Goal: Transaction & Acquisition: Book appointment/travel/reservation

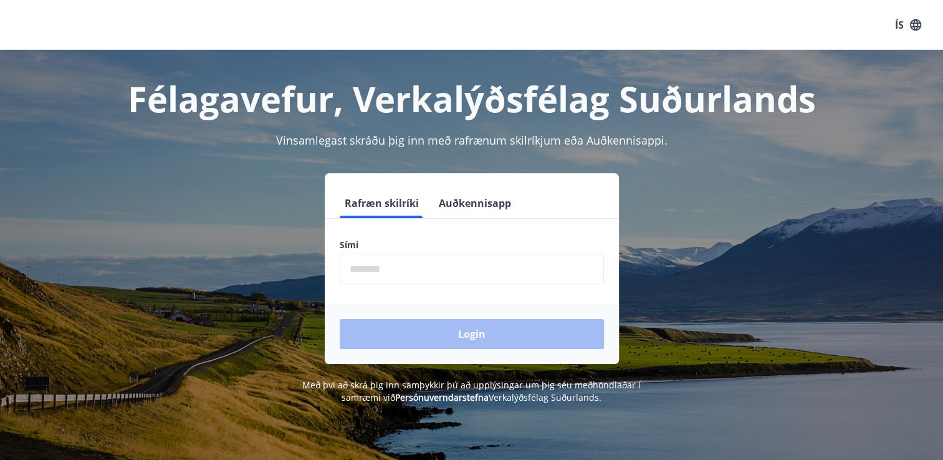
click at [373, 264] on input "phone" at bounding box center [472, 269] width 264 height 31
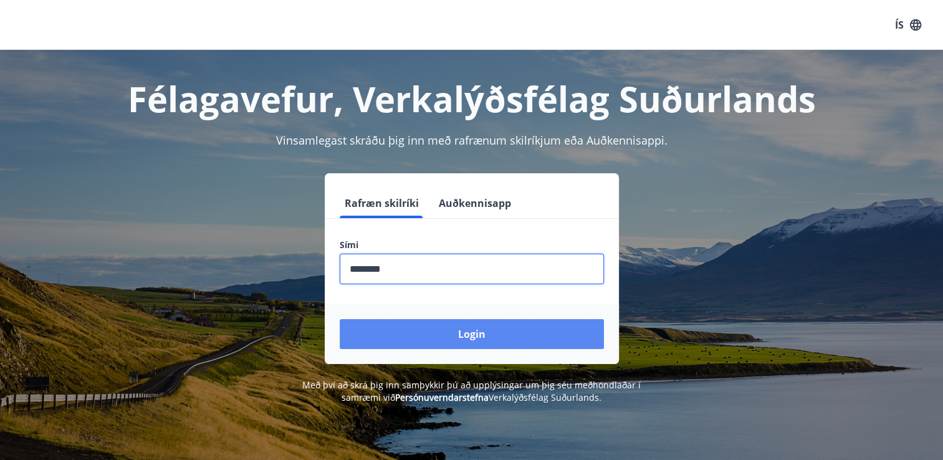
type input "********"
click at [402, 338] on button "Login" at bounding box center [472, 334] width 264 height 30
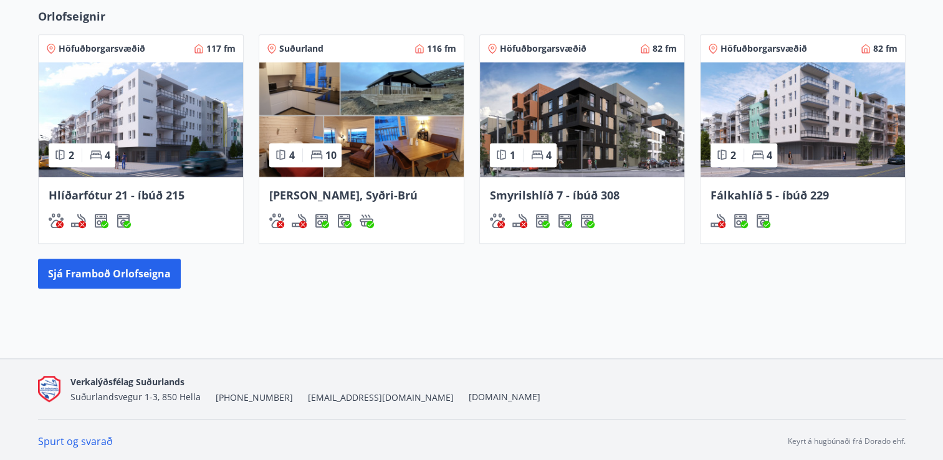
scroll to position [835, 0]
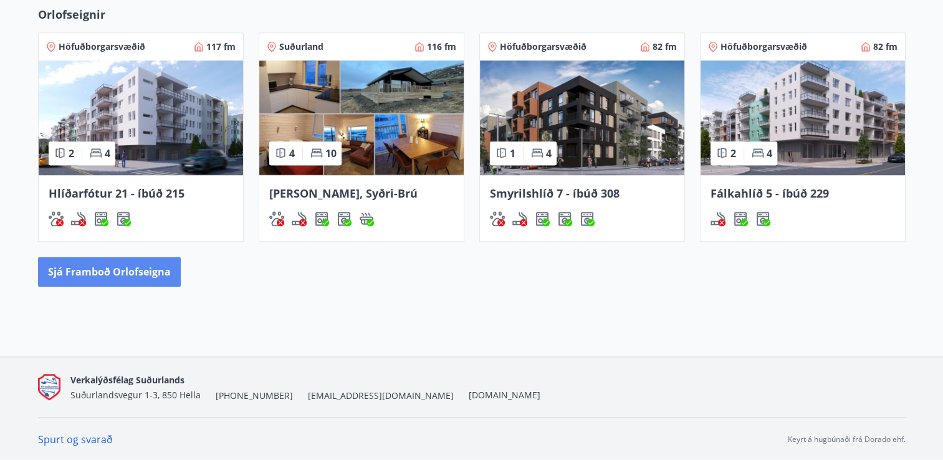
click at [150, 268] on button "Sjá framboð orlofseigna" at bounding box center [109, 272] width 143 height 30
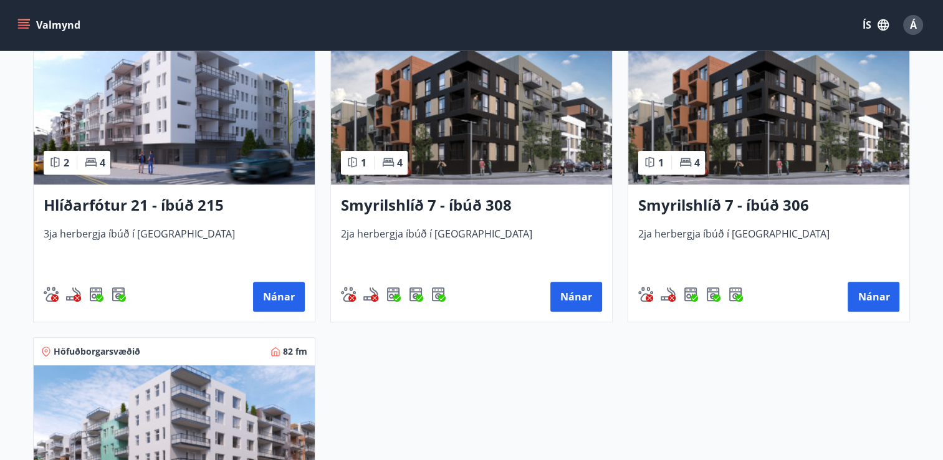
scroll to position [623, 0]
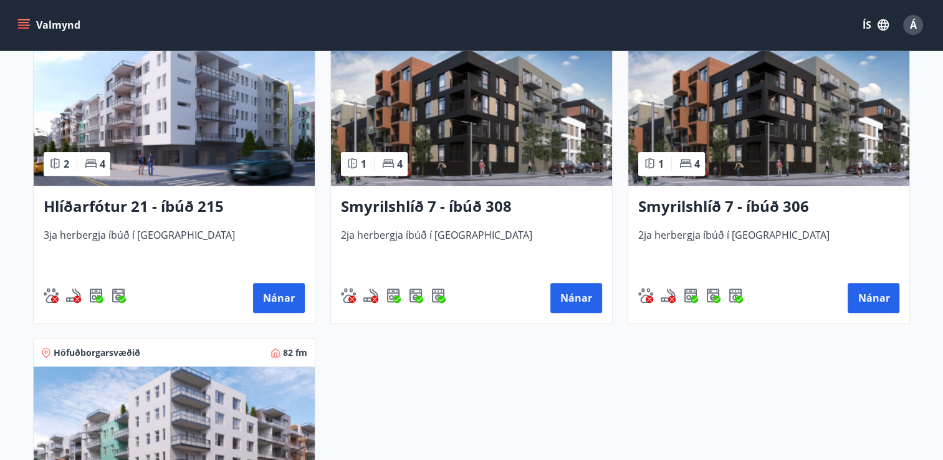
click at [450, 204] on h3 "Smyrilshlíð 7 - íbúð 308" at bounding box center [471, 207] width 261 height 22
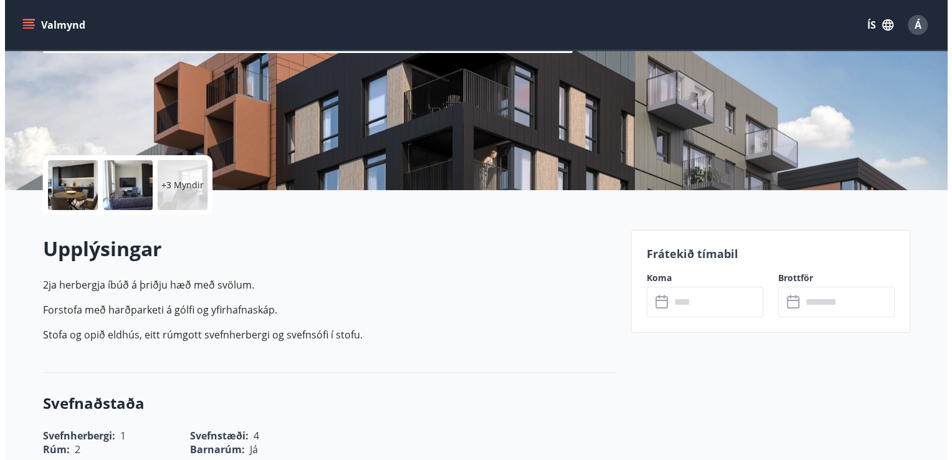
scroll to position [249, 0]
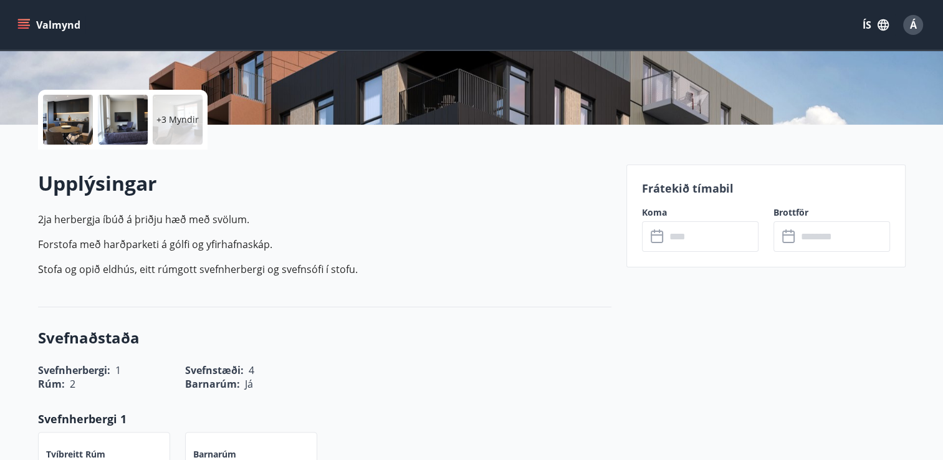
click at [131, 109] on div at bounding box center [123, 120] width 50 height 50
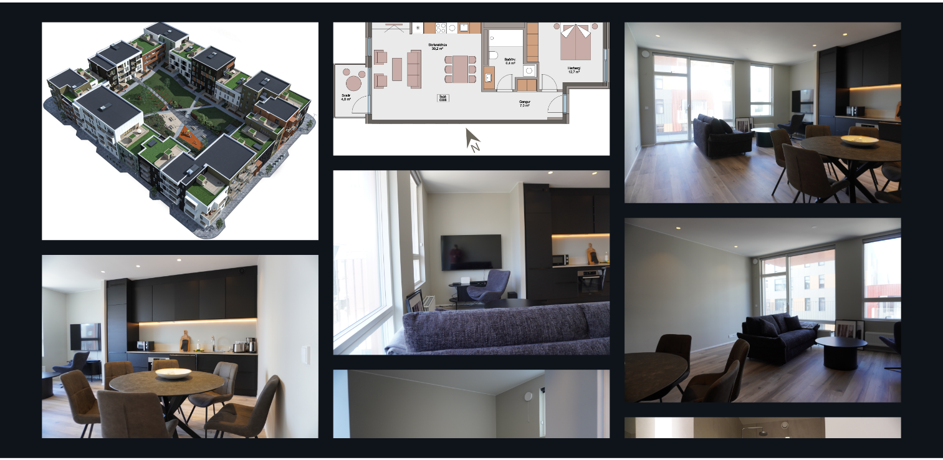
scroll to position [10, 0]
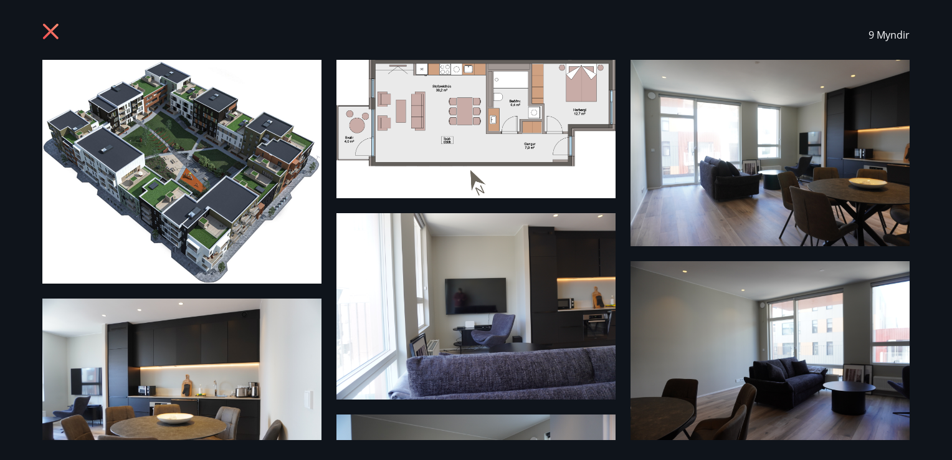
click at [48, 35] on icon at bounding box center [52, 33] width 20 height 20
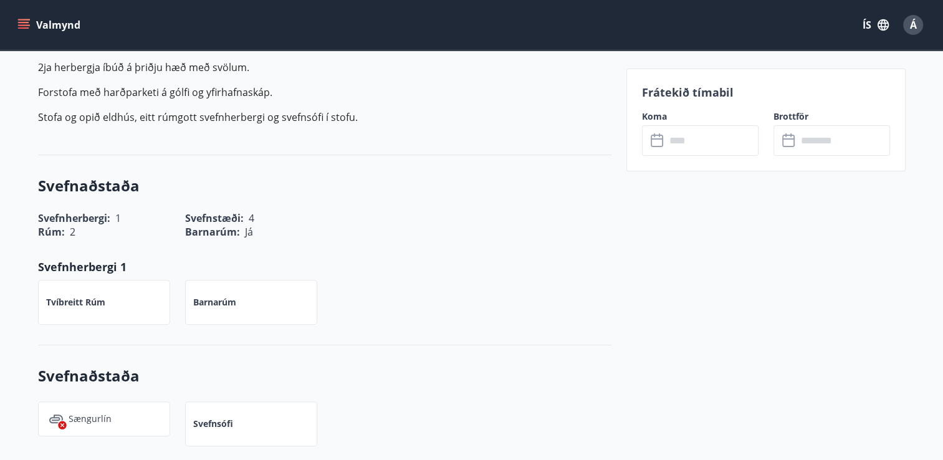
scroll to position [436, 0]
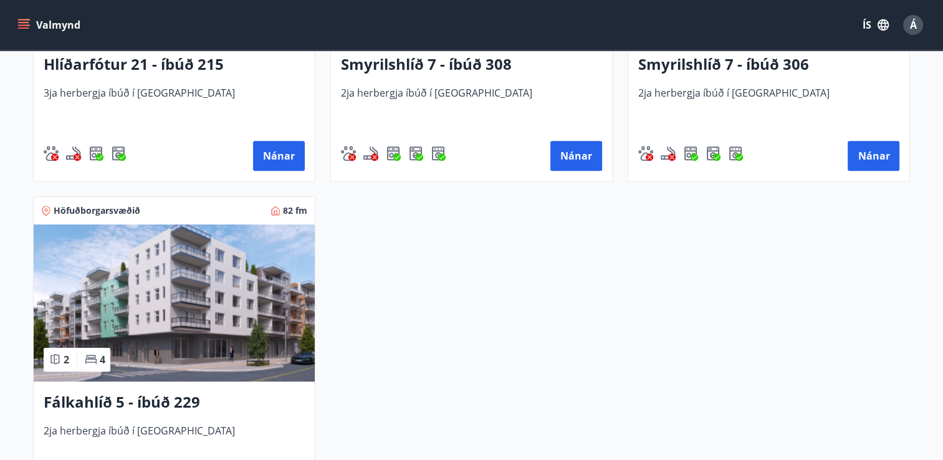
scroll to position [810, 0]
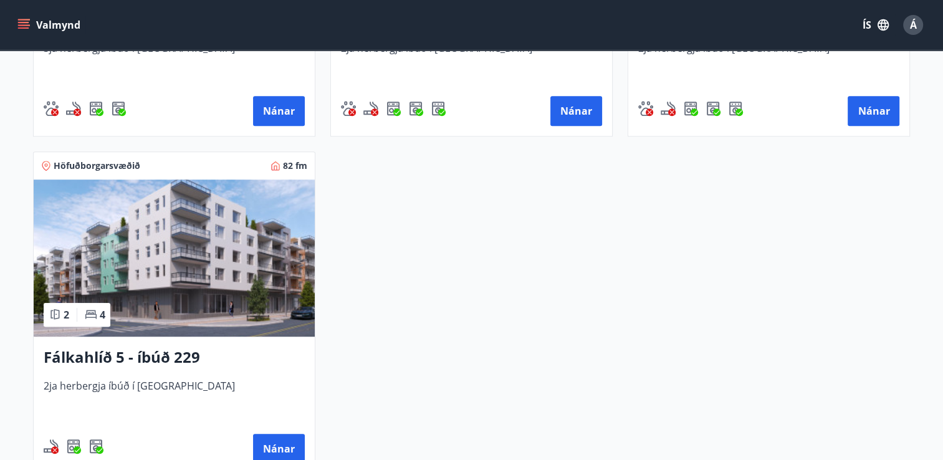
click at [98, 358] on h3 "Fálkahlíð 5 - íbúð 229" at bounding box center [174, 357] width 261 height 22
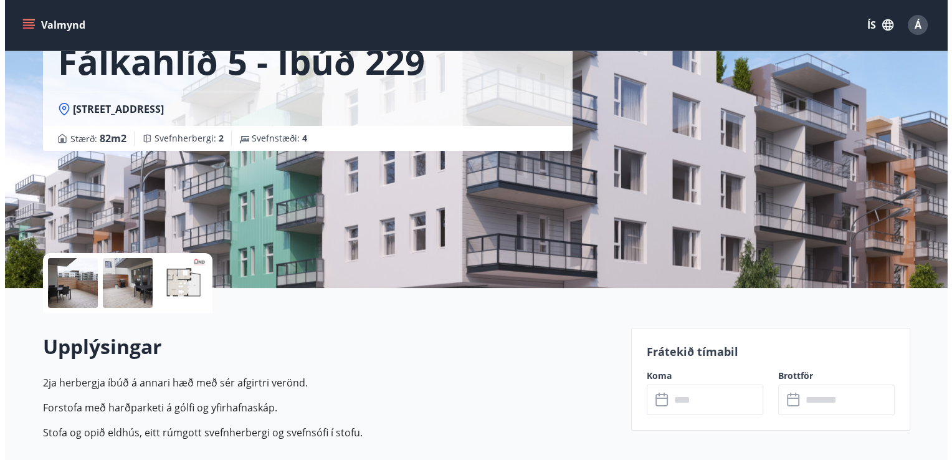
scroll to position [125, 0]
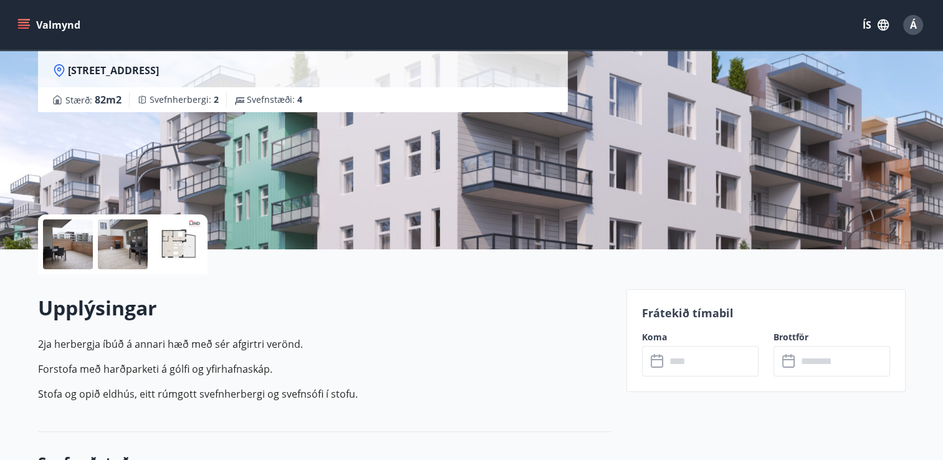
click at [72, 258] on div at bounding box center [68, 244] width 50 height 50
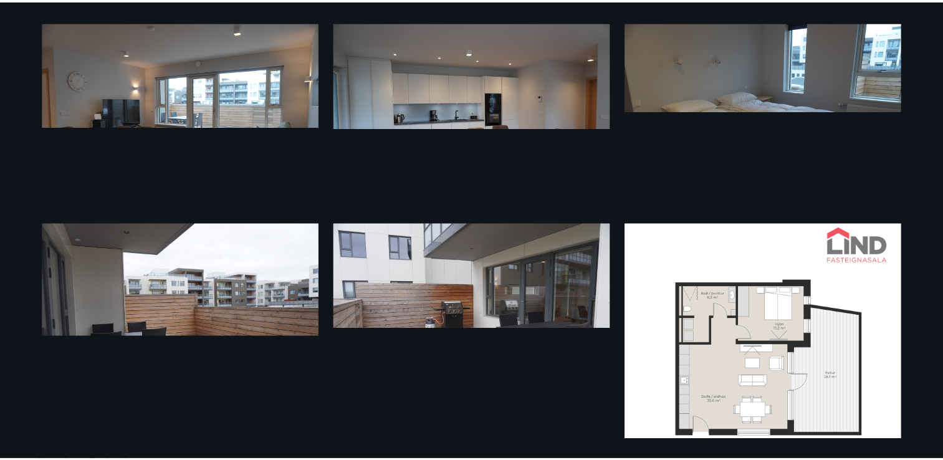
scroll to position [0, 0]
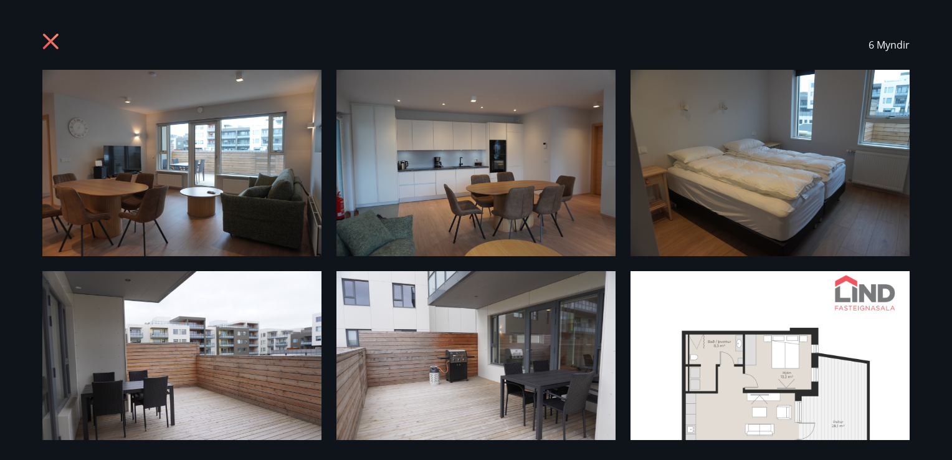
click at [46, 40] on icon at bounding box center [52, 43] width 20 height 20
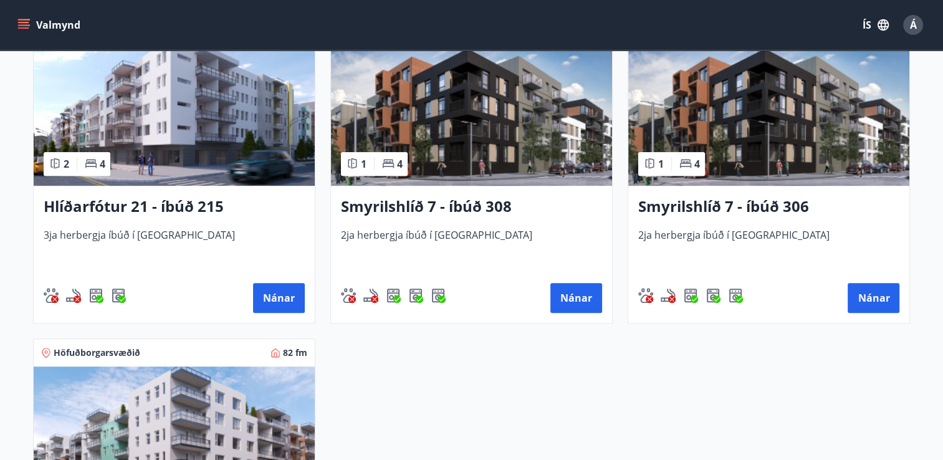
click at [108, 194] on div "Hlíðarfótur 21 - íbúð 215 3ja herbergja íbúð í [GEOGRAPHIC_DATA] [GEOGRAPHIC_DA…" at bounding box center [174, 254] width 281 height 137
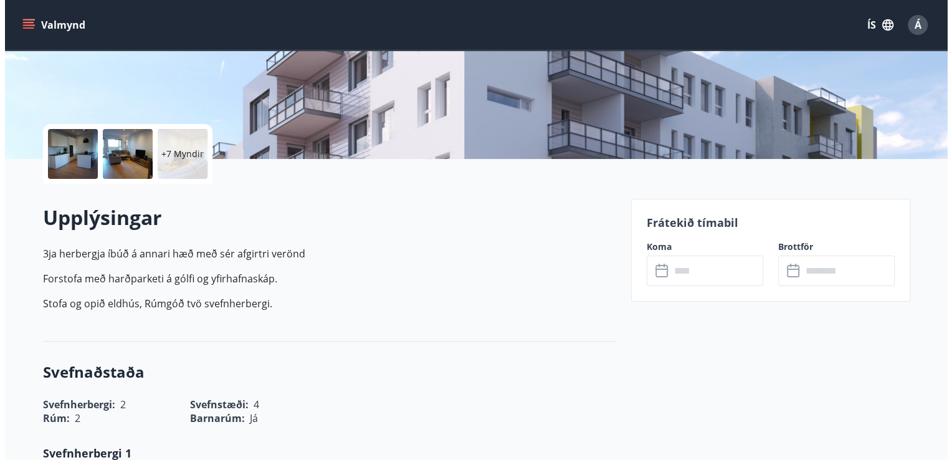
scroll to position [249, 0]
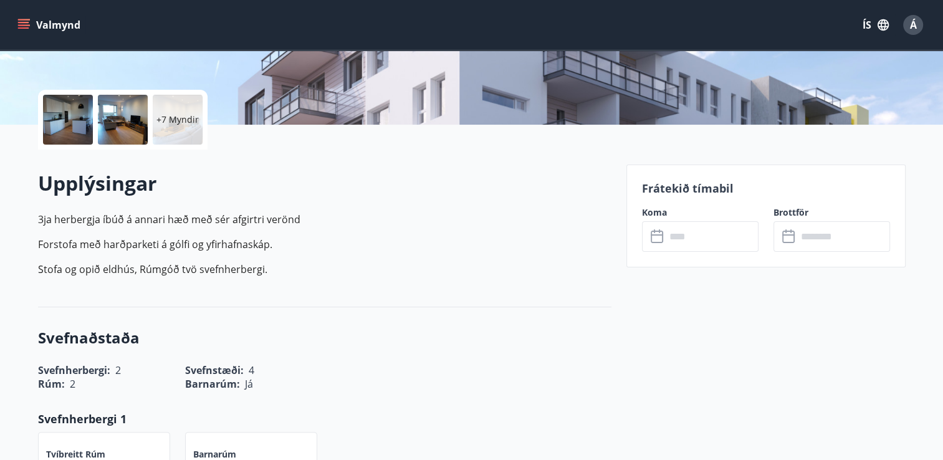
click at [686, 239] on input "text" at bounding box center [711, 236] width 93 height 31
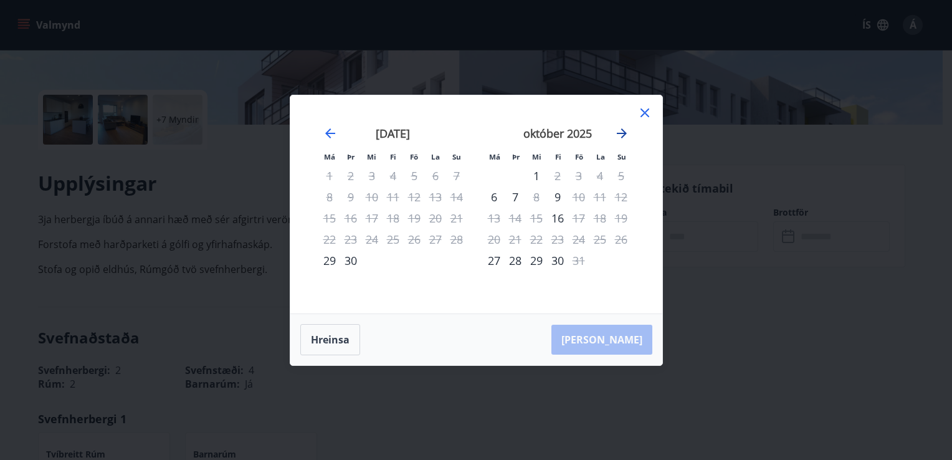
click at [621, 133] on icon "Move forward to switch to the next month." at bounding box center [622, 133] width 10 height 10
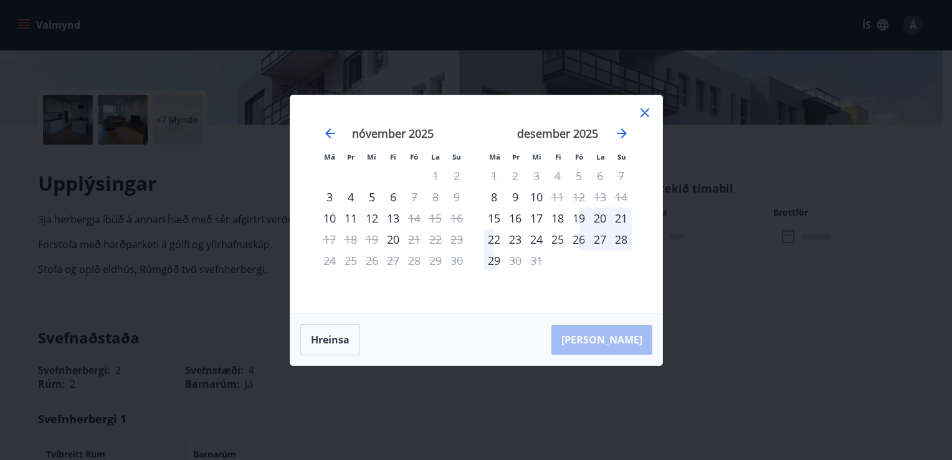
click at [642, 121] on div at bounding box center [644, 114] width 15 height 19
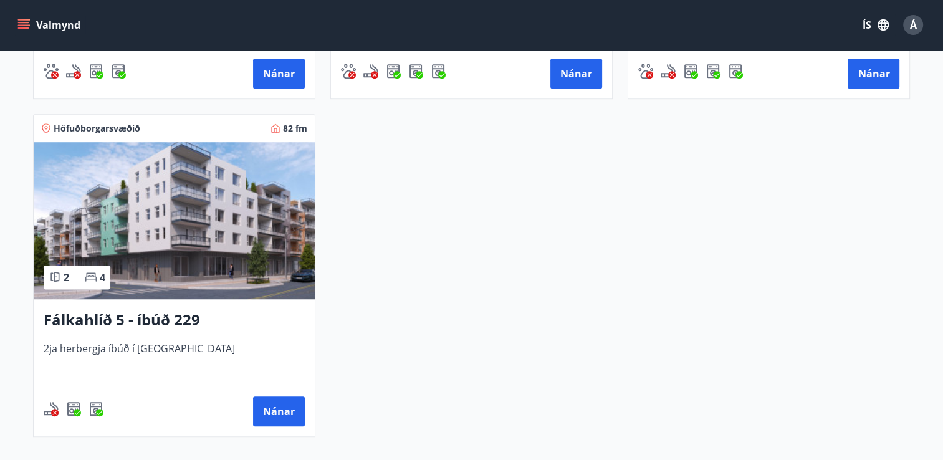
scroll to position [872, 0]
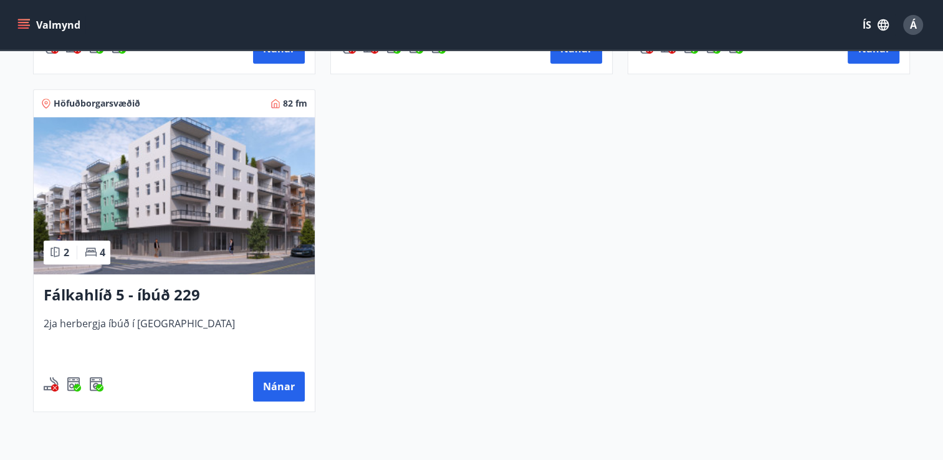
click at [176, 250] on img at bounding box center [174, 195] width 281 height 157
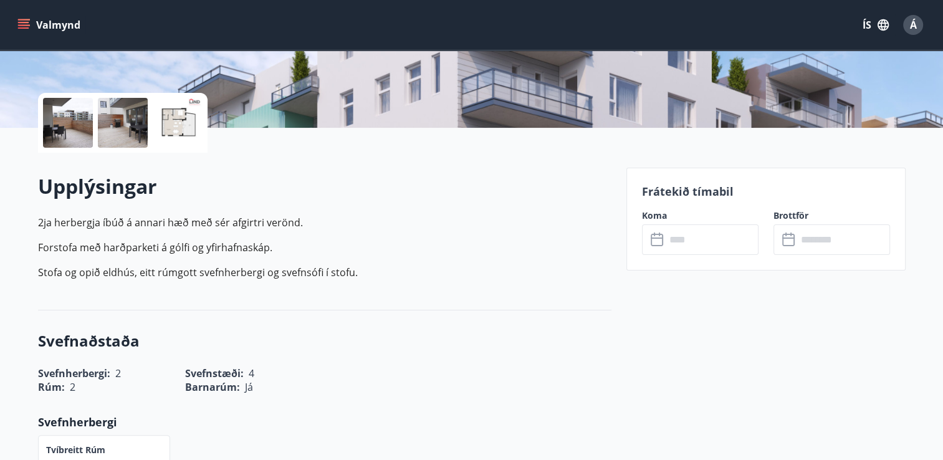
scroll to position [249, 0]
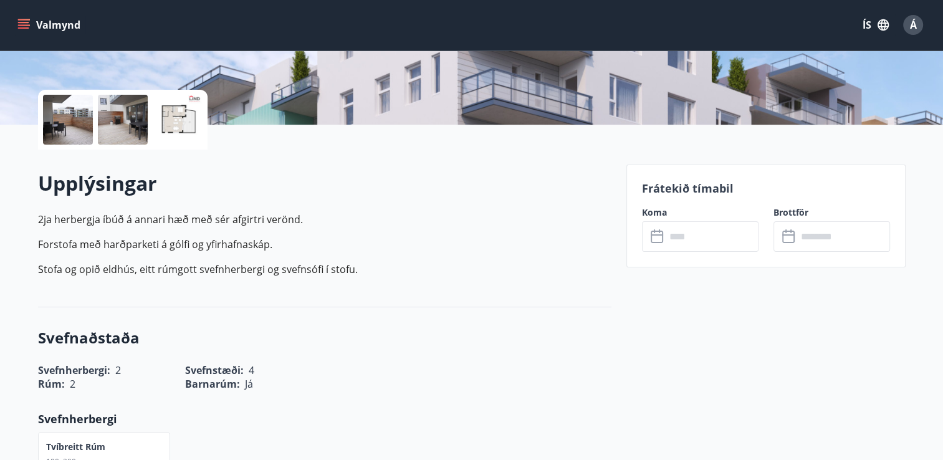
click at [685, 226] on input "text" at bounding box center [711, 236] width 93 height 31
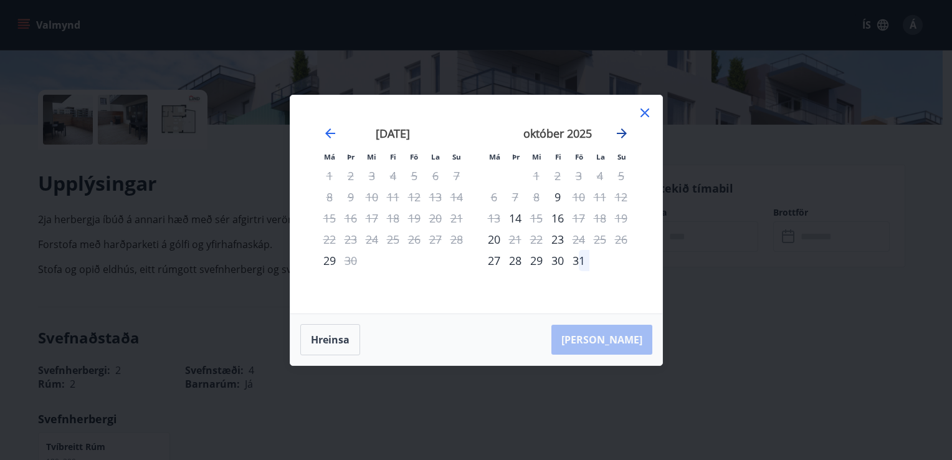
click at [626, 133] on icon "Move forward to switch to the next month." at bounding box center [621, 133] width 15 height 15
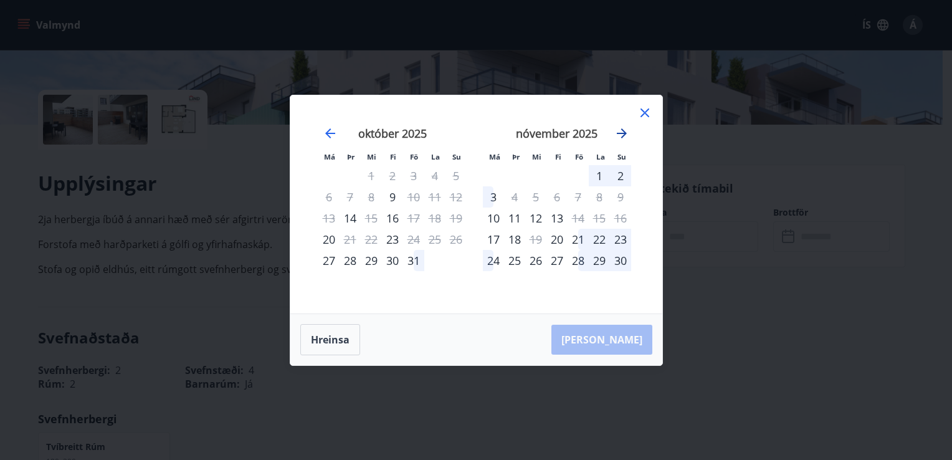
click at [626, 133] on icon "Move forward to switch to the next month." at bounding box center [621, 133] width 15 height 15
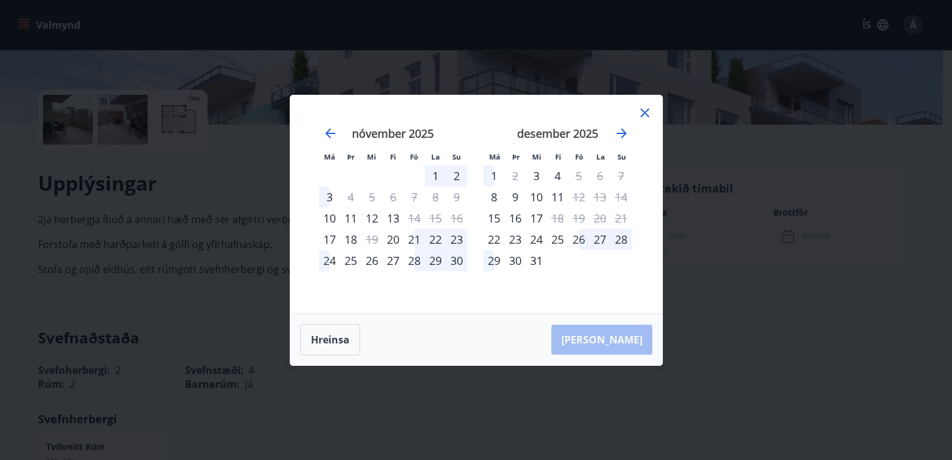
click at [704, 297] on div "Má Þr Mi Fi Fö La Su Má Þr Mi Fi Fö La Su [DATE] 1 2 3 4 5 6 7 8 9 10 11 12 13 …" at bounding box center [476, 230] width 952 height 460
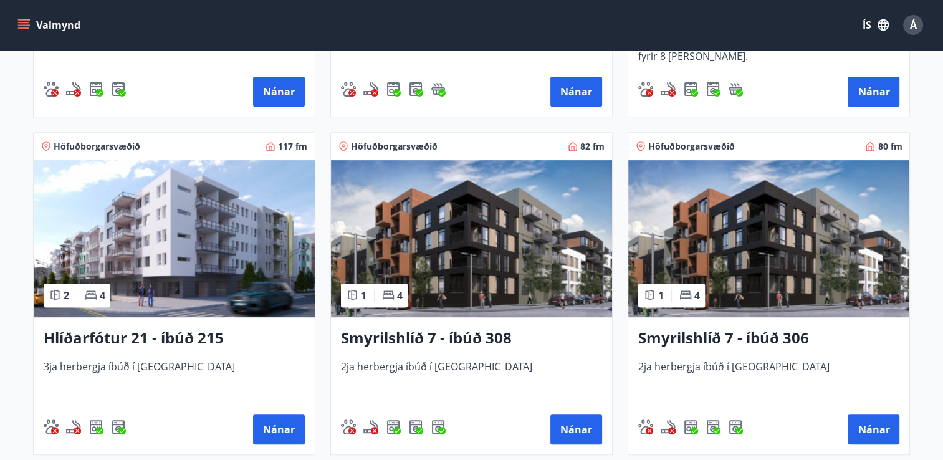
scroll to position [500, 0]
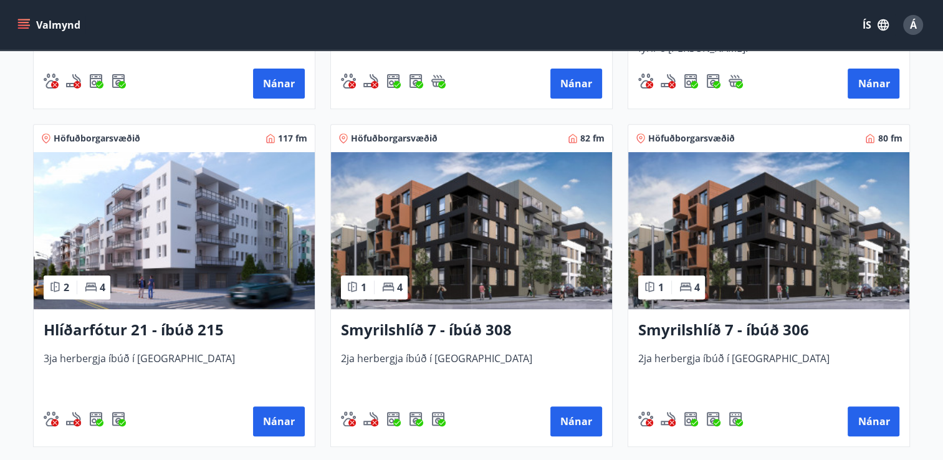
click at [524, 264] on img at bounding box center [471, 230] width 281 height 157
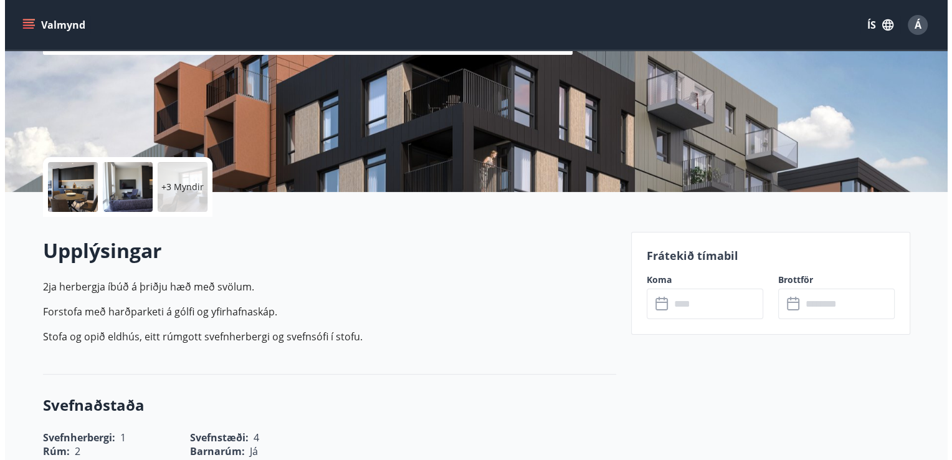
scroll to position [187, 0]
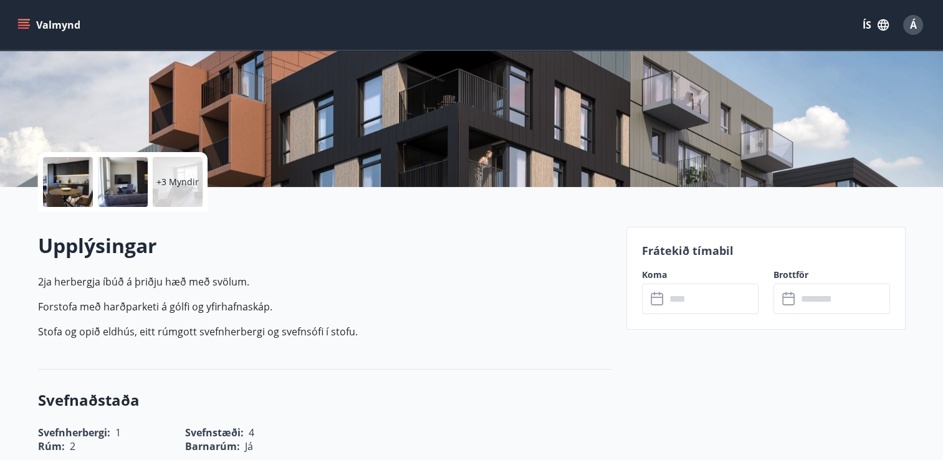
click at [698, 300] on input "text" at bounding box center [711, 298] width 93 height 31
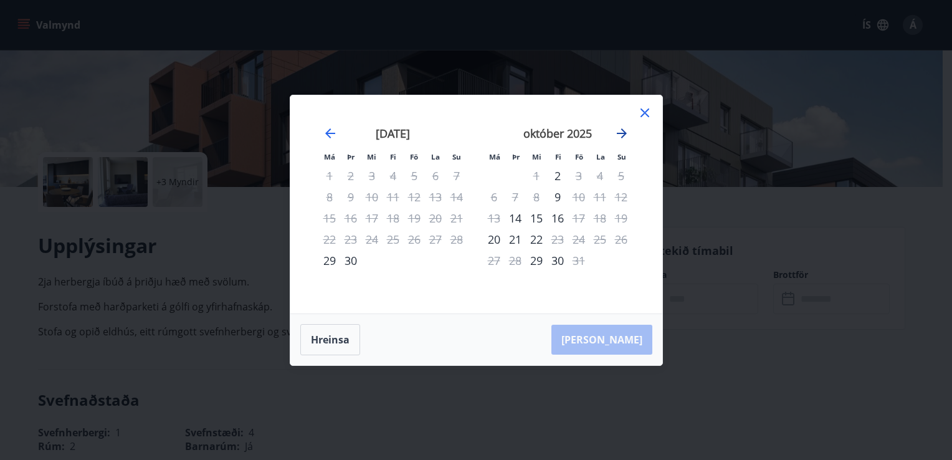
click at [618, 138] on icon "Move forward to switch to the next month." at bounding box center [621, 133] width 15 height 15
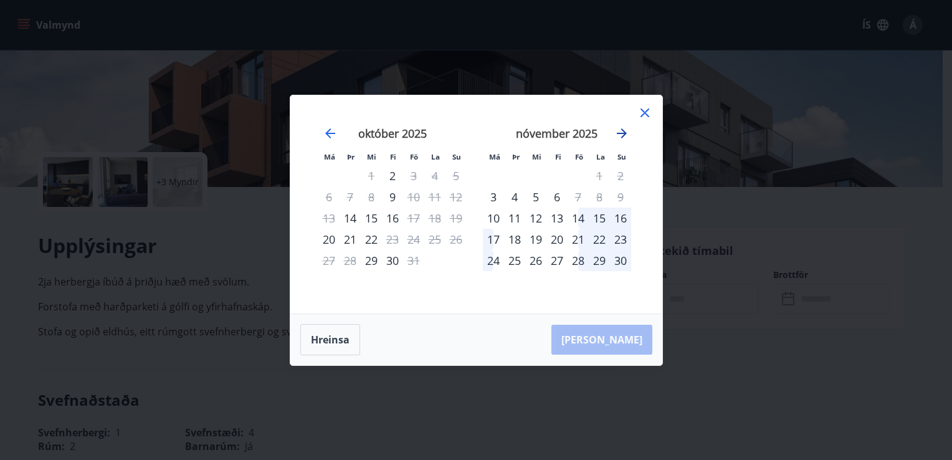
click at [618, 138] on icon "Move forward to switch to the next month." at bounding box center [621, 133] width 15 height 15
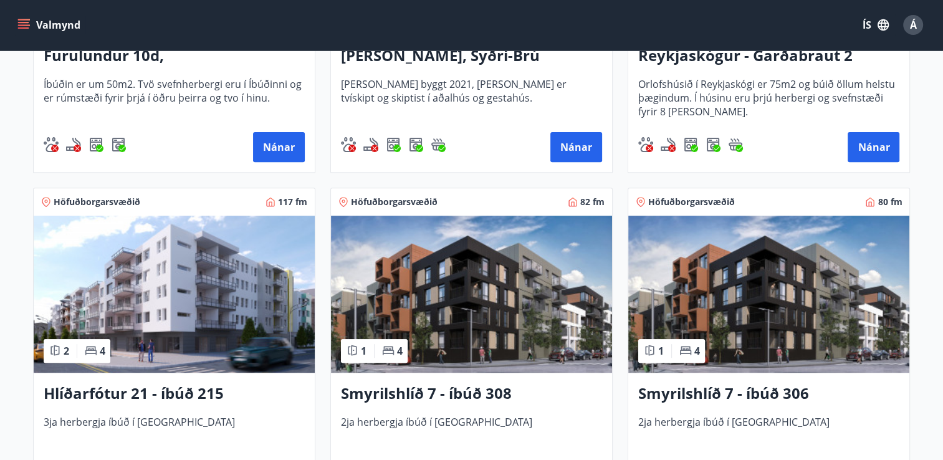
click at [732, 321] on img at bounding box center [768, 294] width 281 height 157
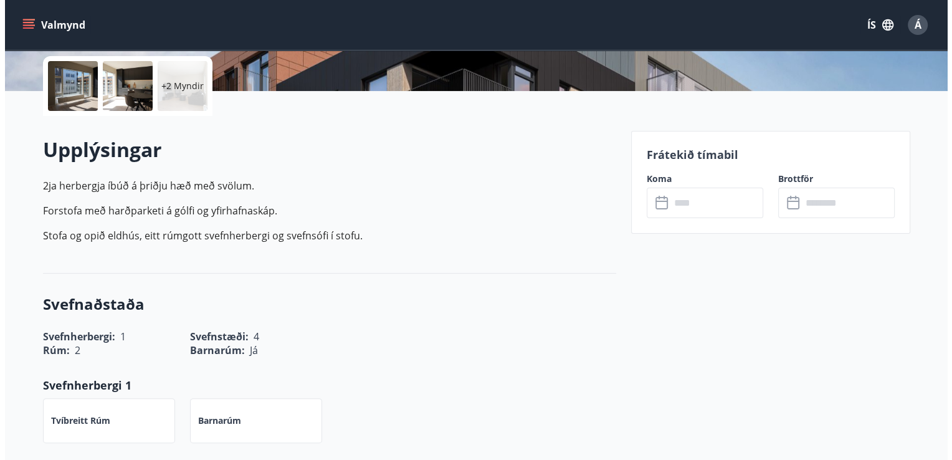
scroll to position [312, 0]
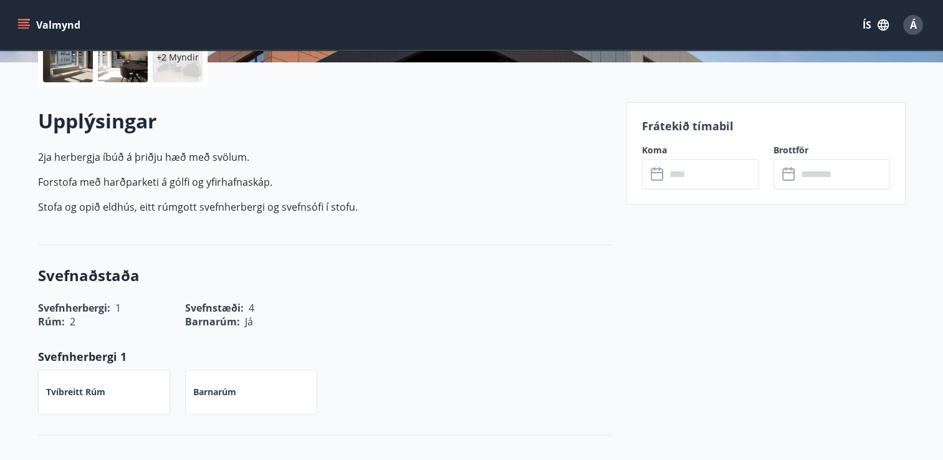
click at [683, 172] on input "text" at bounding box center [711, 174] width 93 height 31
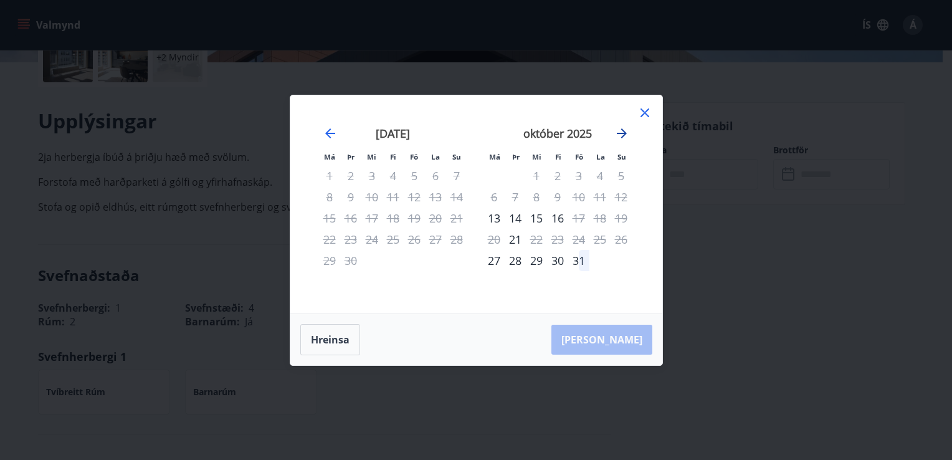
click at [620, 134] on icon "Move forward to switch to the next month." at bounding box center [621, 133] width 15 height 15
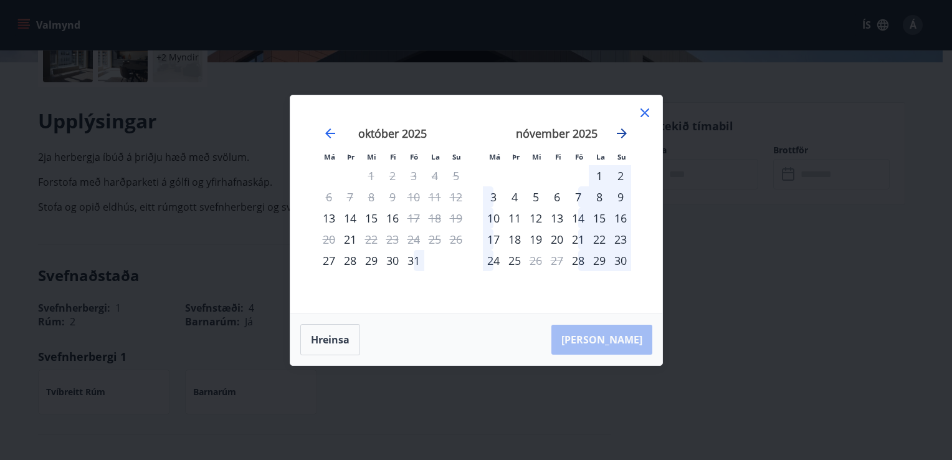
click at [620, 134] on icon "Move forward to switch to the next month." at bounding box center [621, 133] width 15 height 15
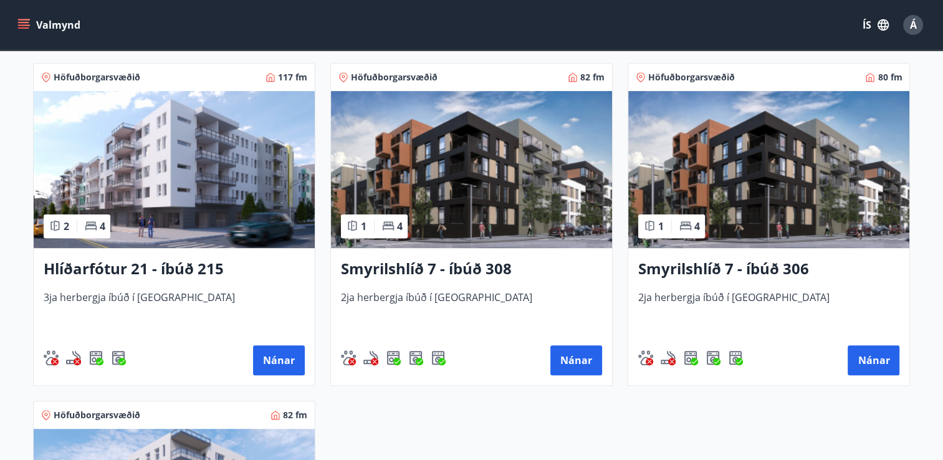
click at [427, 225] on img at bounding box center [471, 169] width 281 height 157
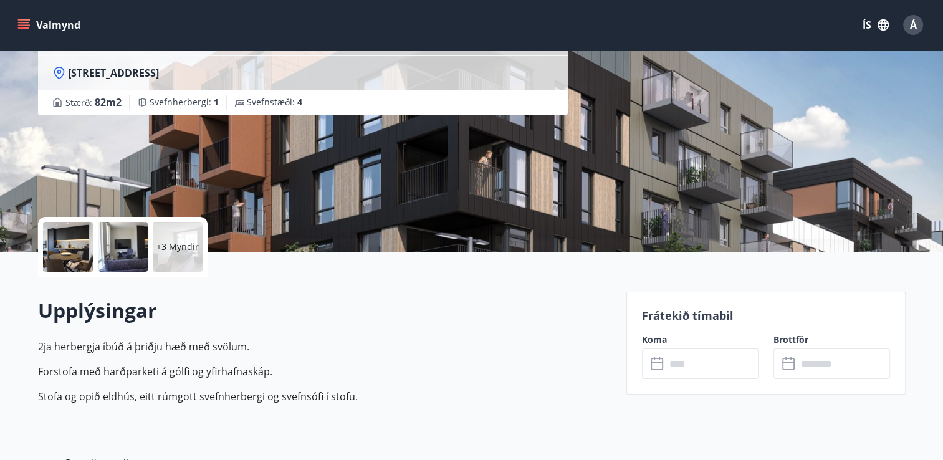
scroll to position [125, 0]
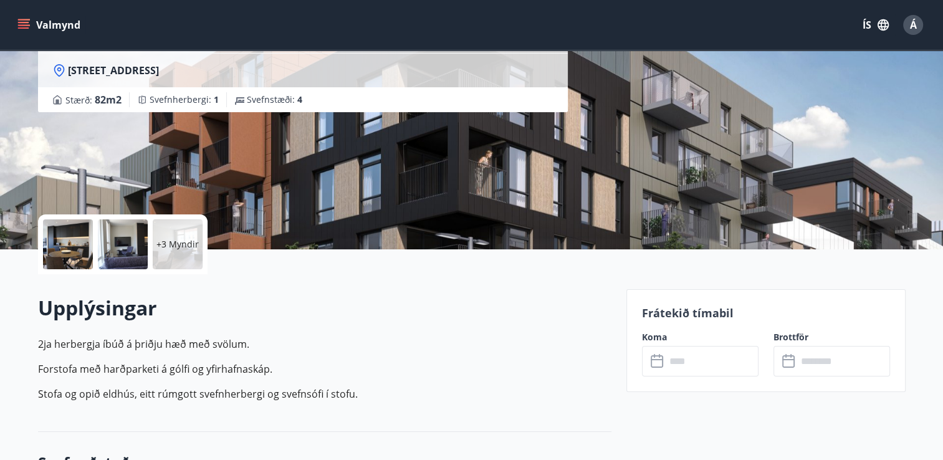
click at [684, 361] on input "text" at bounding box center [711, 361] width 93 height 31
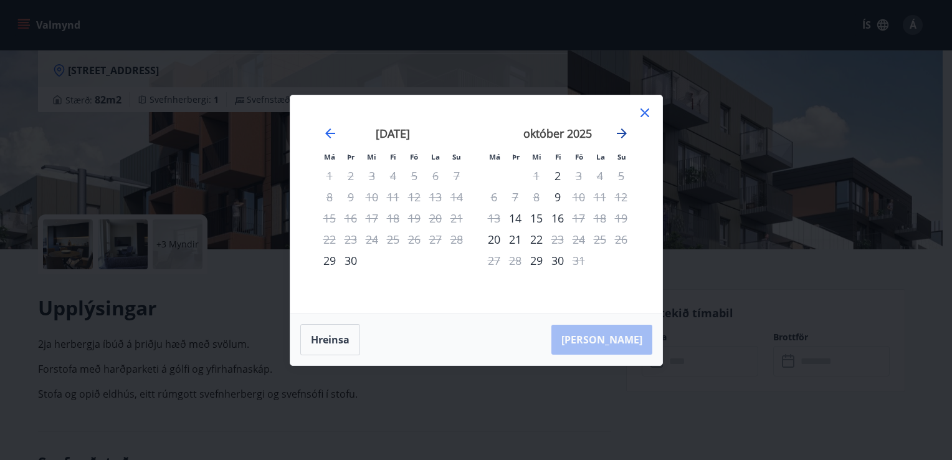
click at [618, 130] on icon "Move forward to switch to the next month." at bounding box center [621, 133] width 15 height 15
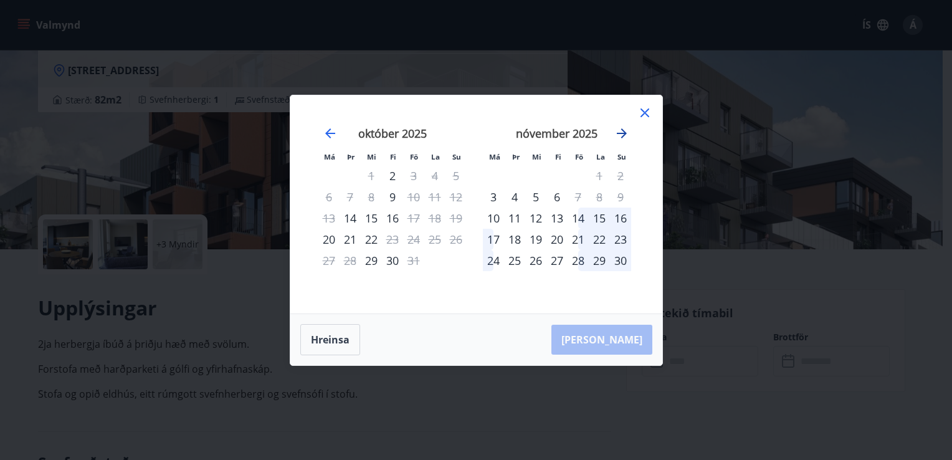
click at [618, 130] on icon "Move forward to switch to the next month." at bounding box center [621, 133] width 15 height 15
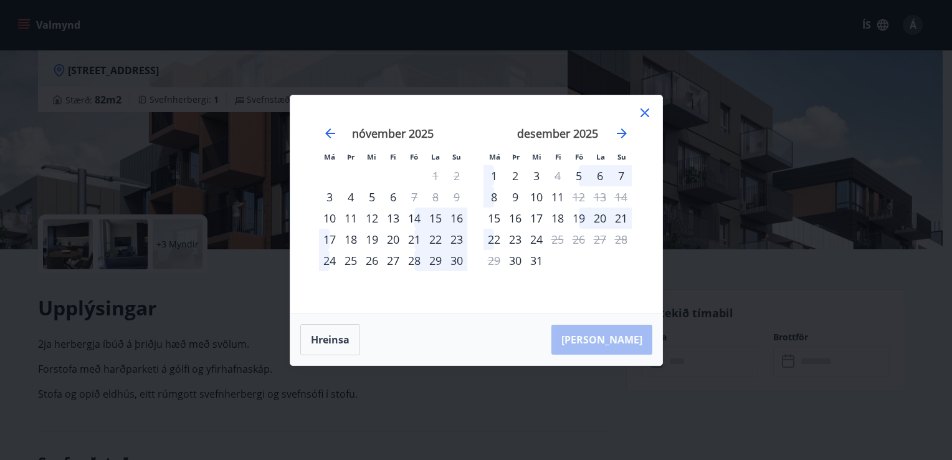
click at [645, 108] on icon at bounding box center [644, 112] width 15 height 15
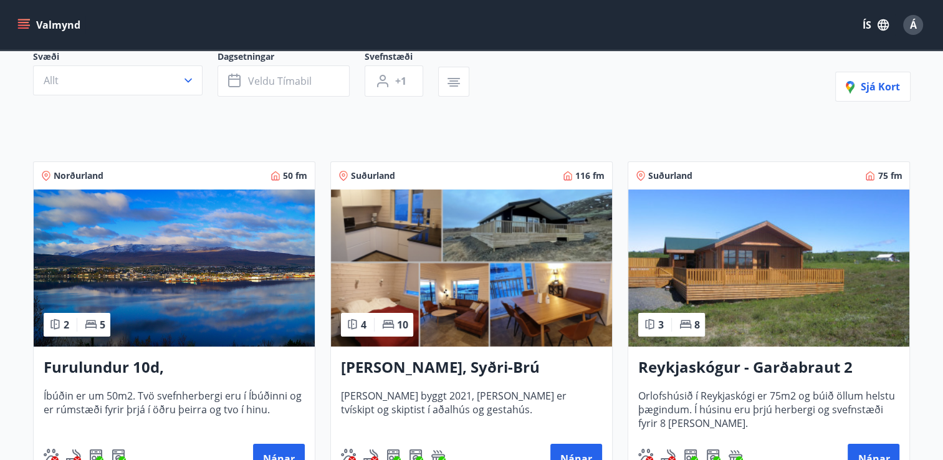
scroll to position [187, 0]
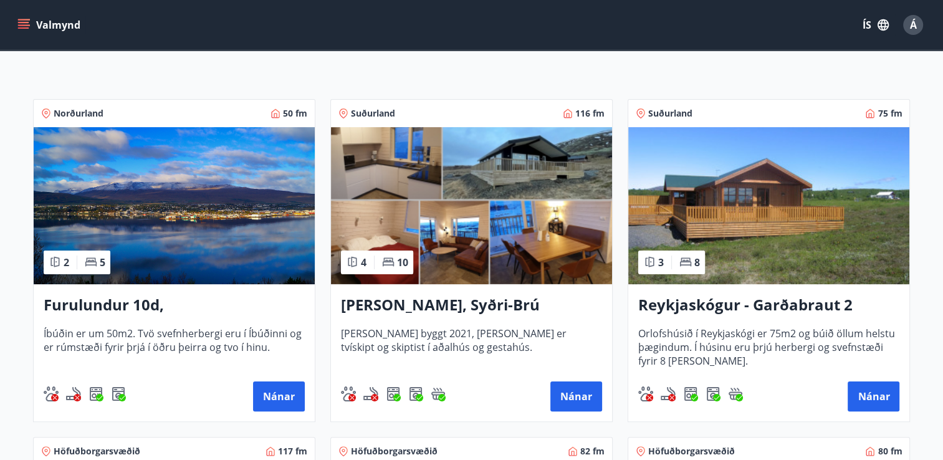
click at [486, 306] on h3 "[PERSON_NAME], Syðri-Brú" at bounding box center [471, 305] width 261 height 22
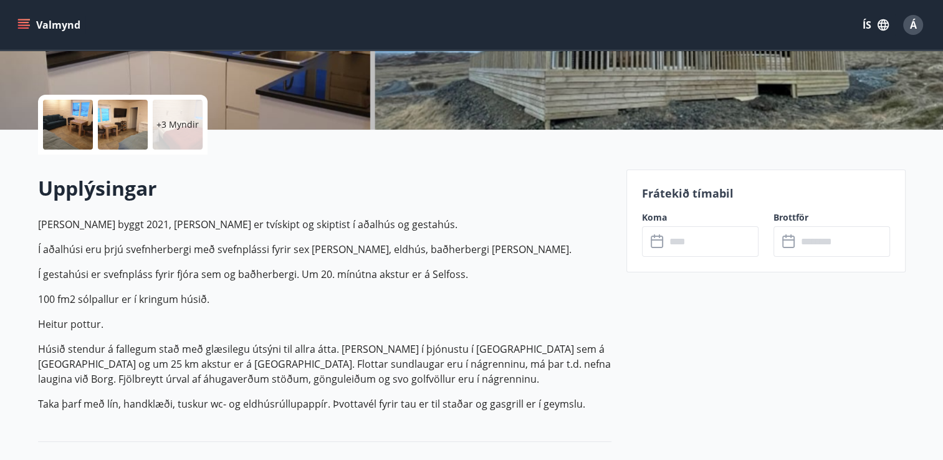
scroll to position [249, 0]
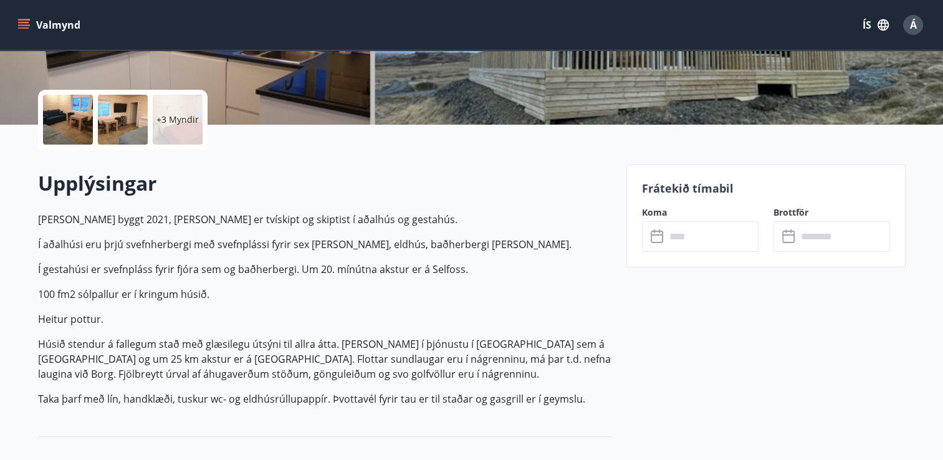
click at [672, 248] on input "text" at bounding box center [711, 236] width 93 height 31
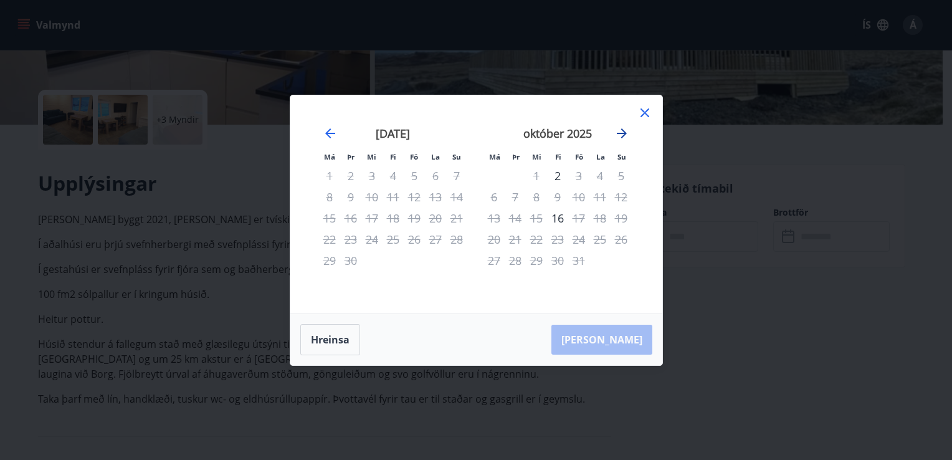
click at [621, 133] on icon "Move forward to switch to the next month." at bounding box center [622, 133] width 10 height 10
click at [620, 136] on icon "Move forward to switch to the next month." at bounding box center [621, 133] width 15 height 15
click at [645, 116] on icon at bounding box center [644, 112] width 15 height 15
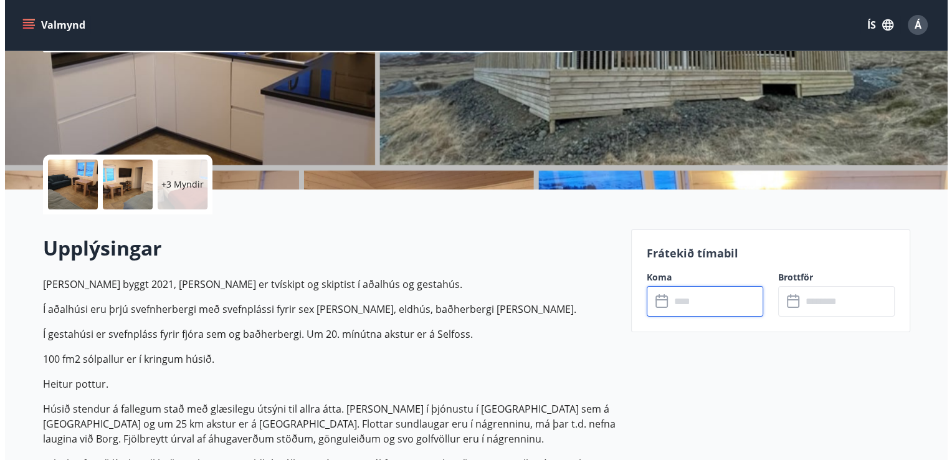
scroll to position [187, 0]
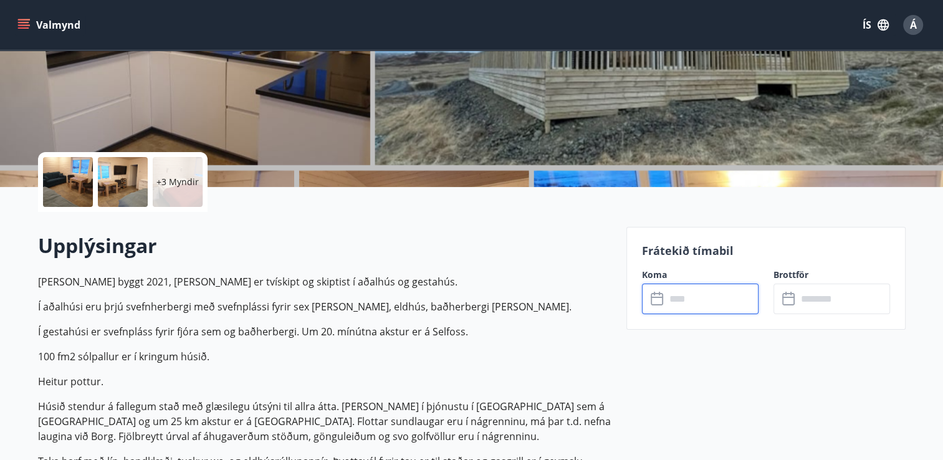
click at [70, 197] on div at bounding box center [68, 182] width 50 height 50
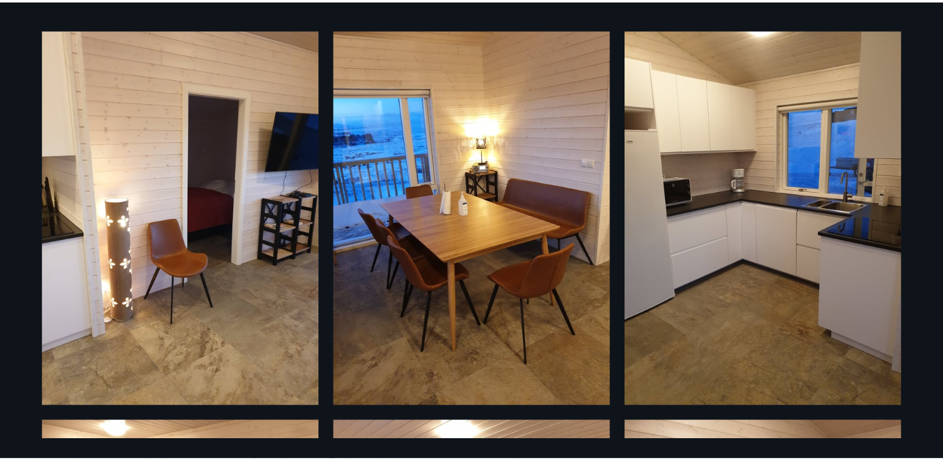
scroll to position [0, 0]
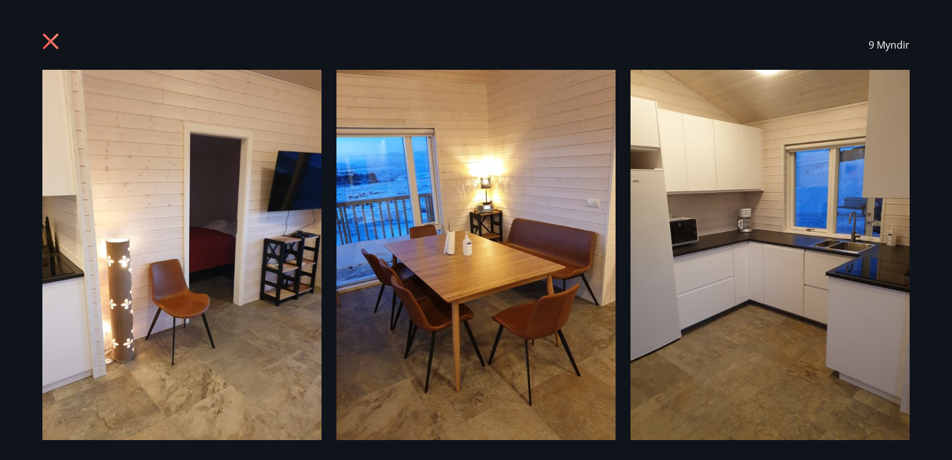
click at [50, 44] on icon at bounding box center [52, 43] width 20 height 20
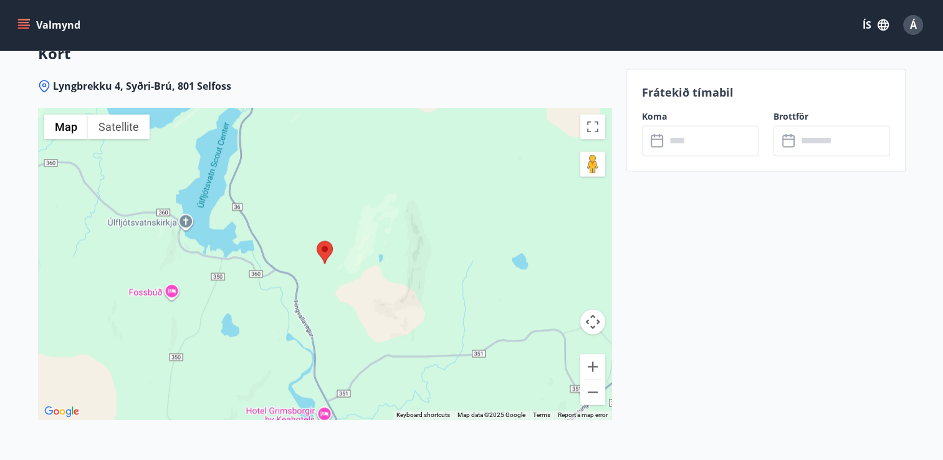
scroll to position [1744, 0]
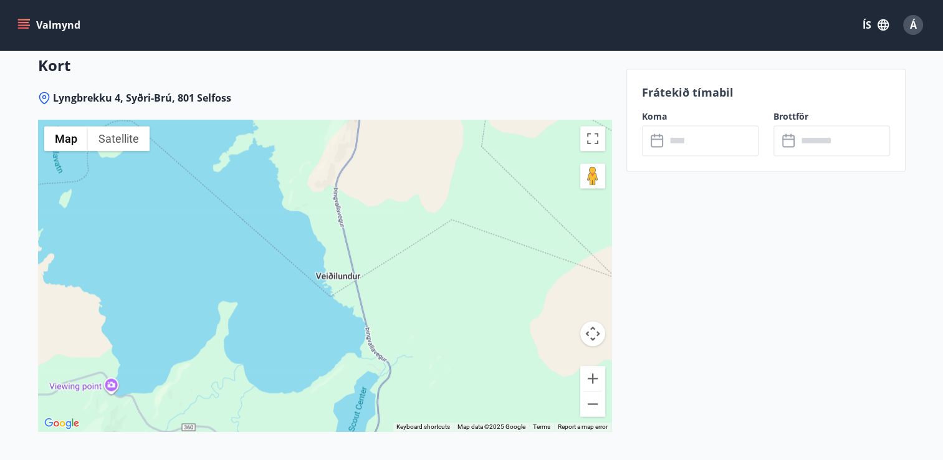
drag, startPoint x: 257, startPoint y: 245, endPoint x: 391, endPoint y: 490, distance: 278.6
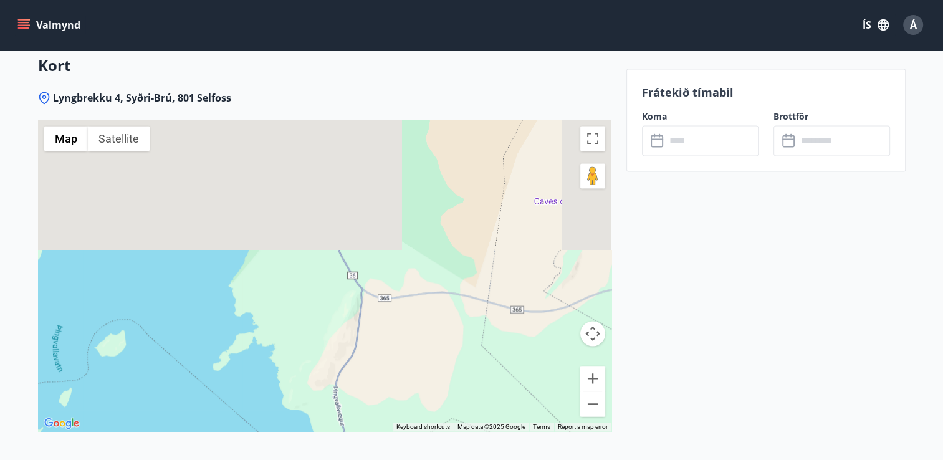
drag, startPoint x: 429, startPoint y: 196, endPoint x: 426, endPoint y: 447, distance: 251.1
click at [426, 447] on div "Lyngbrekku 4, Syðri-Brú, 801 Selfoss ← Move left → Move right ↑ Move up ↓ Move …" at bounding box center [324, 286] width 573 height 390
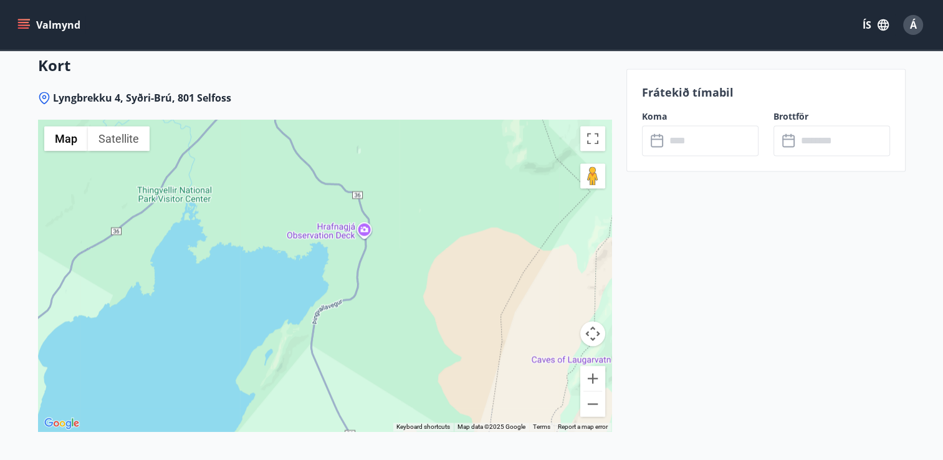
drag, startPoint x: 402, startPoint y: 260, endPoint x: 402, endPoint y: 360, distance: 99.7
click at [402, 360] on div at bounding box center [324, 276] width 573 height 312
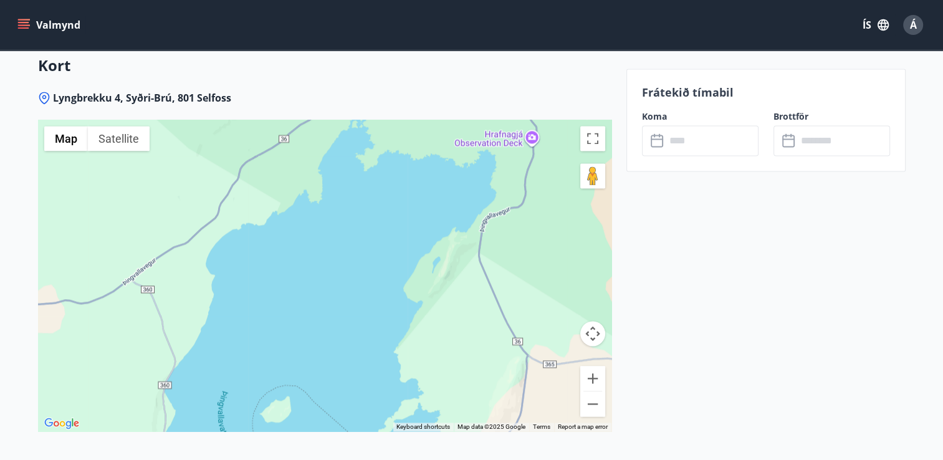
drag, startPoint x: 404, startPoint y: 204, endPoint x: 573, endPoint y: 110, distance: 193.3
click at [573, 110] on div "Lyngbrekku 4, Syðri-Brú, 801 Selfoss ← Move left → Move right ↑ Move up ↓ Move …" at bounding box center [324, 286] width 573 height 390
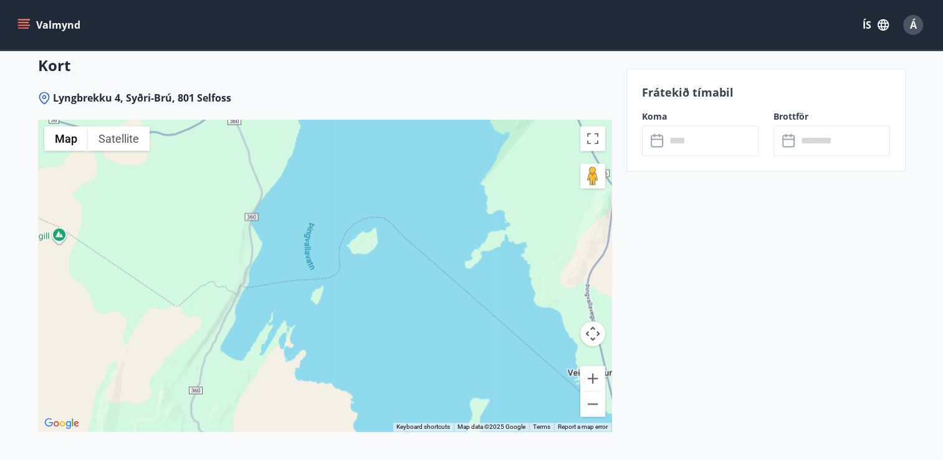
drag, startPoint x: 307, startPoint y: 277, endPoint x: 393, endPoint y: 114, distance: 184.8
click at [393, 114] on div "Lyngbrekku 4, Syðri-Brú, 801 Selfoss ← Move left → Move right ↑ Move up ↓ Move …" at bounding box center [324, 286] width 573 height 390
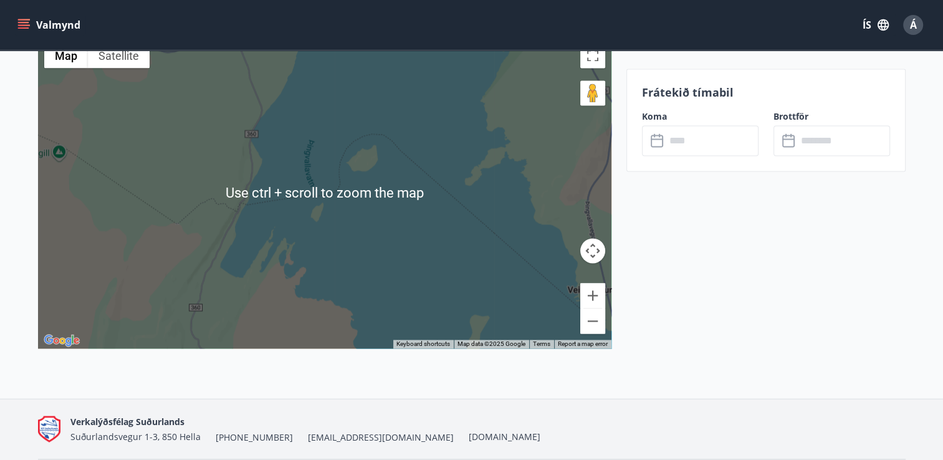
scroll to position [1807, 0]
